Goal: Entertainment & Leisure: Consume media (video, audio)

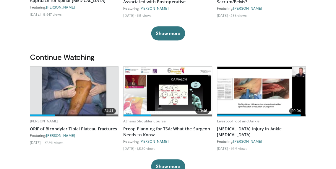
scroll to position [134, 0]
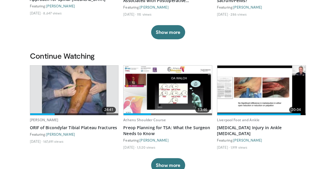
click at [80, 90] on img at bounding box center [74, 91] width 64 height 50
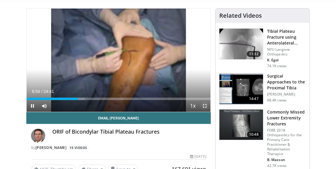
click at [206, 106] on span "Video Player" at bounding box center [205, 106] width 12 height 12
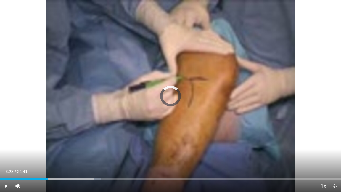
click at [48, 169] on div "Loaded : 29.73% 06:57 03:29" at bounding box center [170, 178] width 341 height 2
